Goal: Task Accomplishment & Management: Use online tool/utility

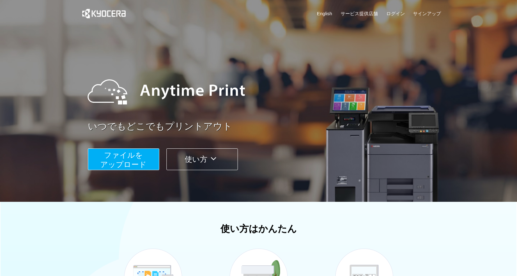
click at [142, 156] on span "ファイルを ​​アップロード" at bounding box center [123, 160] width 46 height 18
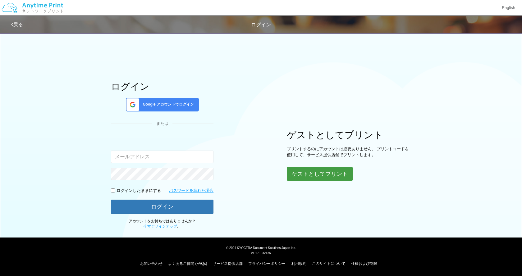
click at [308, 175] on button "ゲストとしてプリント" at bounding box center [320, 174] width 66 height 14
click at [309, 171] on button "ゲストとしてプリント" at bounding box center [320, 174] width 66 height 14
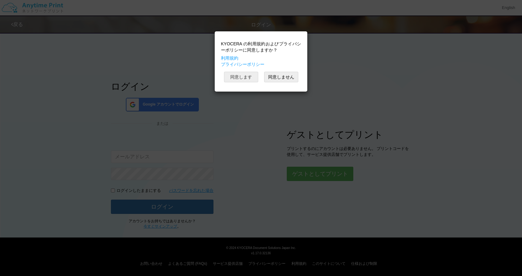
click at [256, 80] on button "同意します" at bounding box center [241, 77] width 34 height 11
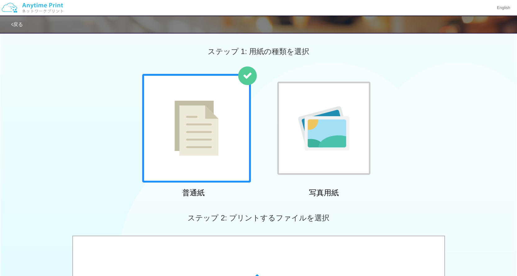
click at [236, 154] on div at bounding box center [196, 128] width 109 height 109
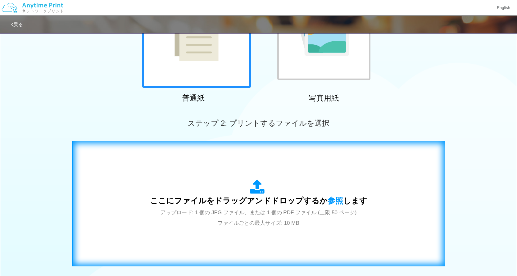
scroll to position [124, 0]
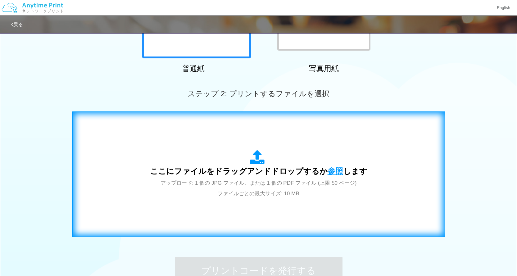
click at [328, 170] on span "参照" at bounding box center [336, 171] width 16 height 9
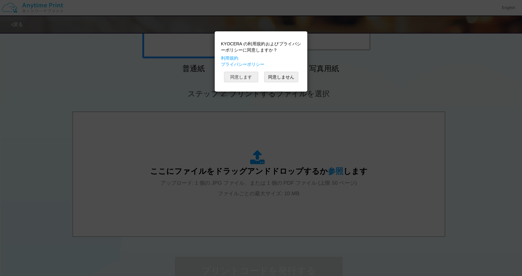
click at [255, 78] on button "同意します" at bounding box center [241, 77] width 34 height 11
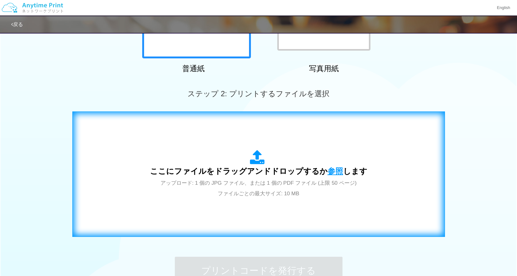
click at [334, 172] on span "参照" at bounding box center [336, 171] width 16 height 9
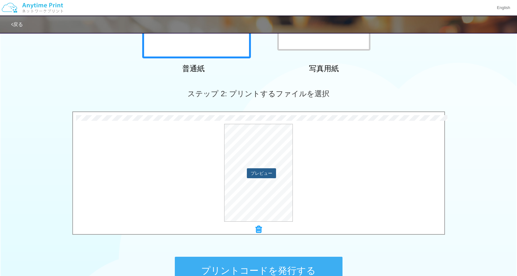
click at [262, 174] on button "プレビュー" at bounding box center [261, 173] width 29 height 10
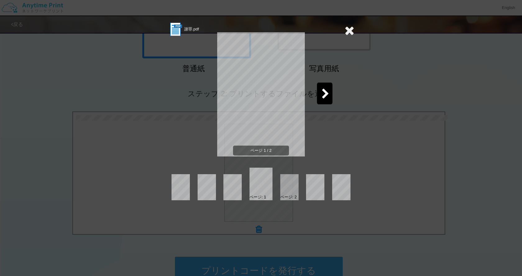
click at [330, 92] on div at bounding box center [325, 94] width 16 height 22
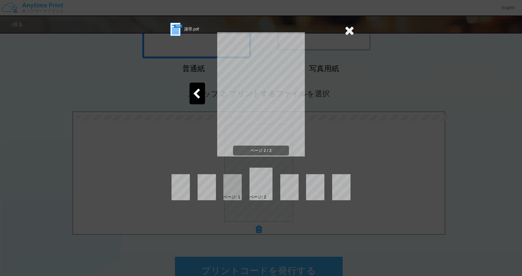
click at [202, 94] on div at bounding box center [197, 94] width 16 height 22
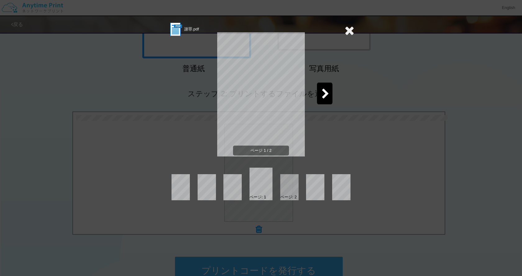
click at [356, 30] on div "謝罪.pdf ページ 1 / 2 ページ: 1 ページ: 2" at bounding box center [261, 138] width 522 height 276
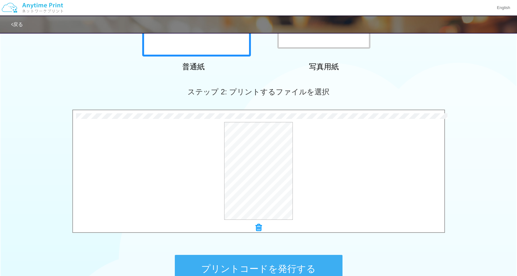
scroll to position [155, 0]
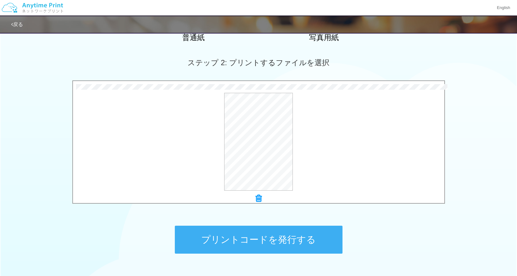
click at [306, 245] on button "プリントコードを発行する" at bounding box center [259, 240] width 168 height 28
